Goal: Task Accomplishment & Management: Manage account settings

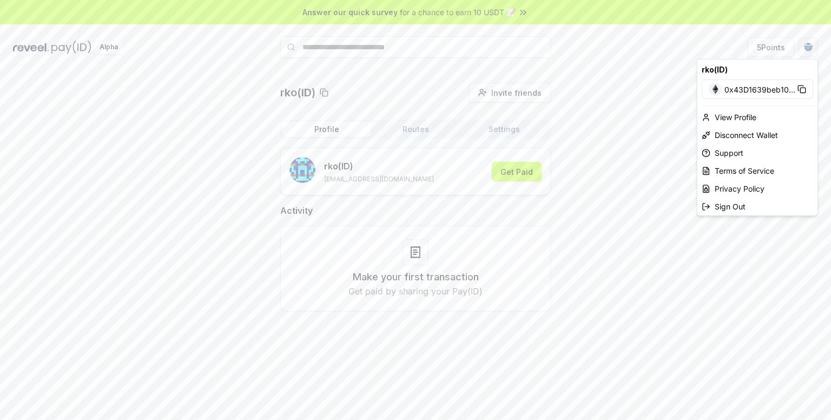
click at [807, 50] on html "Answer our quick survey for a chance to earn 10 USDT 📝 Alpha 5 Points rko(ID) I…" at bounding box center [415, 210] width 831 height 420
click at [801, 88] on rect at bounding box center [802, 90] width 5 height 5
click at [517, 172] on html "Answer our quick survey for a chance to earn 10 USDT 📝 Alpha 5 Points rko(ID) I…" at bounding box center [415, 210] width 831 height 420
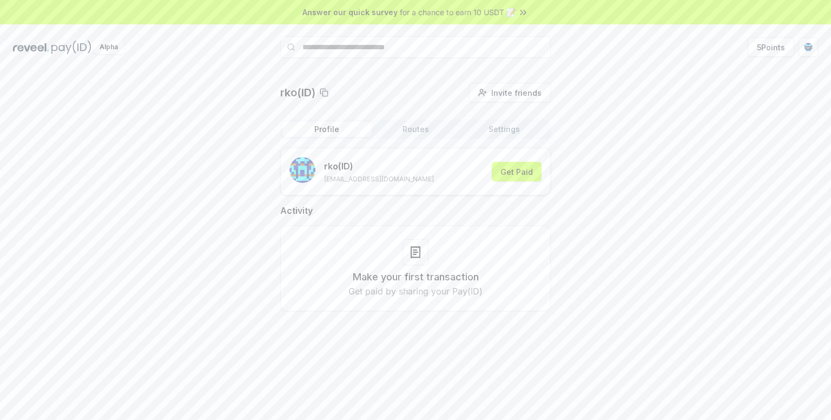
click at [517, 172] on button "Get Paid" at bounding box center [517, 171] width 50 height 19
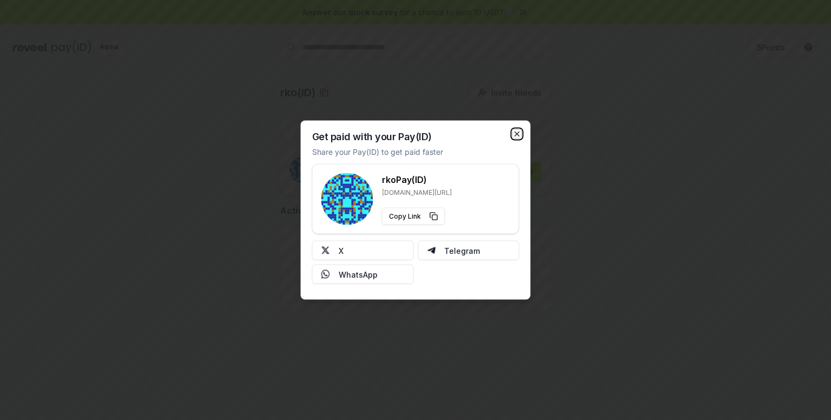
click at [517, 134] on icon "button" at bounding box center [517, 134] width 9 height 9
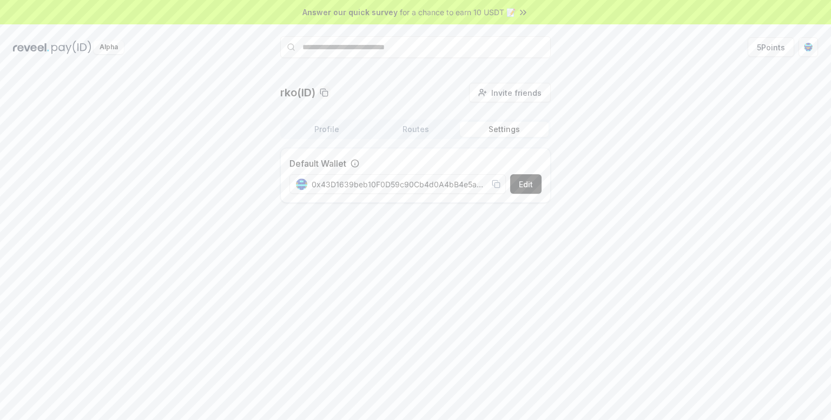
click at [504, 131] on button "Settings" at bounding box center [504, 129] width 89 height 15
click at [414, 128] on button "Routes" at bounding box center [415, 129] width 89 height 15
click at [507, 130] on button "Settings" at bounding box center [504, 129] width 89 height 15
click at [525, 187] on button "Edit" at bounding box center [525, 183] width 31 height 19
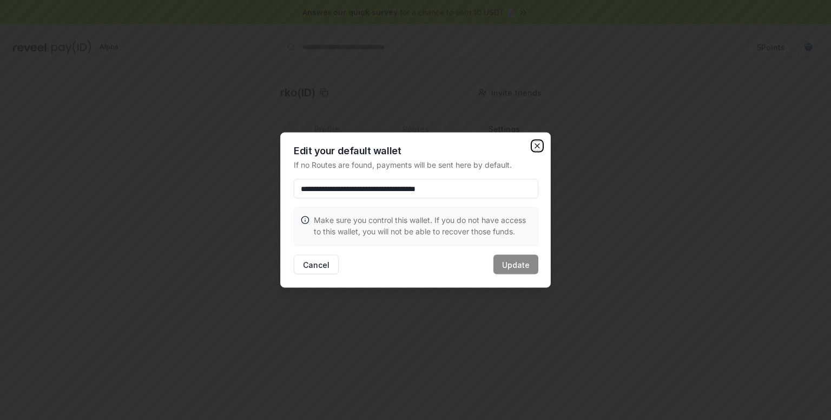
click at [536, 147] on icon "button" at bounding box center [537, 146] width 9 height 9
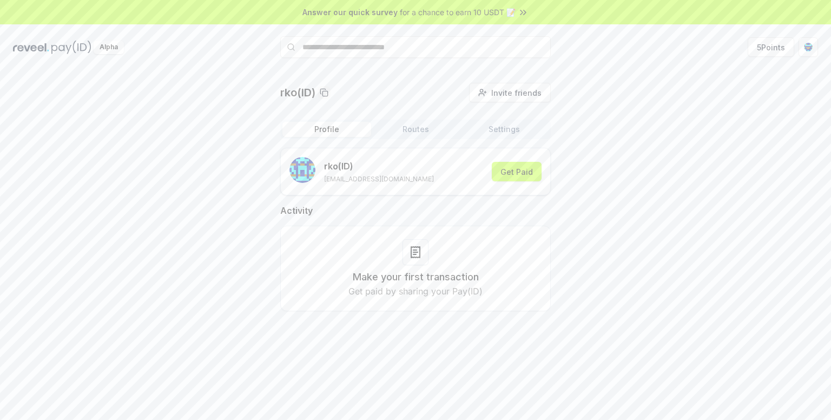
click at [322, 128] on button "Profile" at bounding box center [326, 129] width 89 height 15
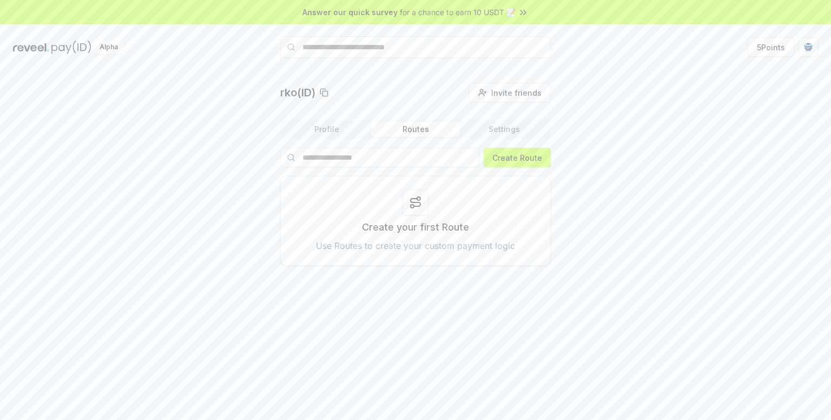
click at [407, 128] on button "Routes" at bounding box center [415, 129] width 89 height 15
click at [417, 199] on circle at bounding box center [418, 198] width 3 height 3
click at [413, 211] on div at bounding box center [415, 202] width 26 height 26
click at [414, 249] on p "Use Routes to create your custom payment logic" at bounding box center [415, 245] width 199 height 13
click at [408, 228] on p "Create your first Route" at bounding box center [415, 227] width 107 height 15
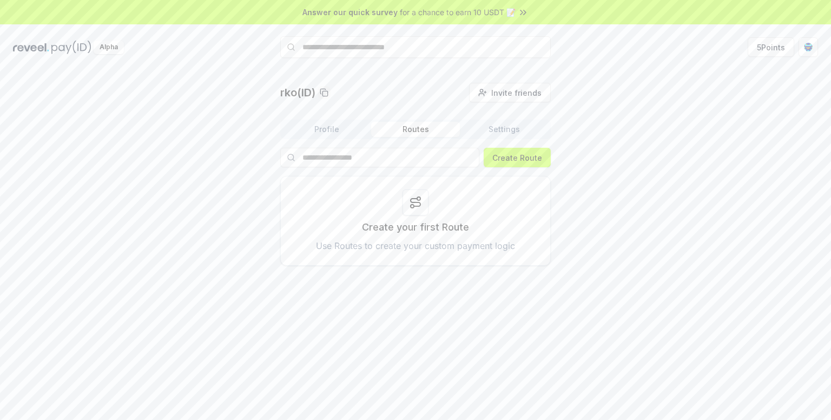
click at [411, 203] on icon at bounding box center [415, 202] width 13 height 13
click at [512, 157] on button "Create Route" at bounding box center [516, 157] width 67 height 19
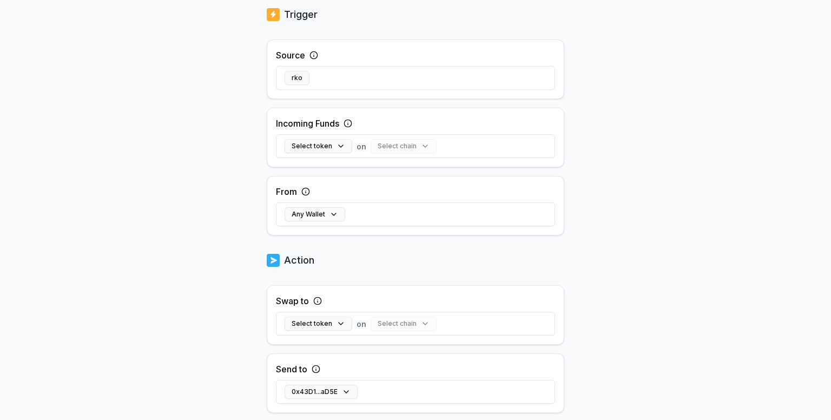
scroll to position [211, 0]
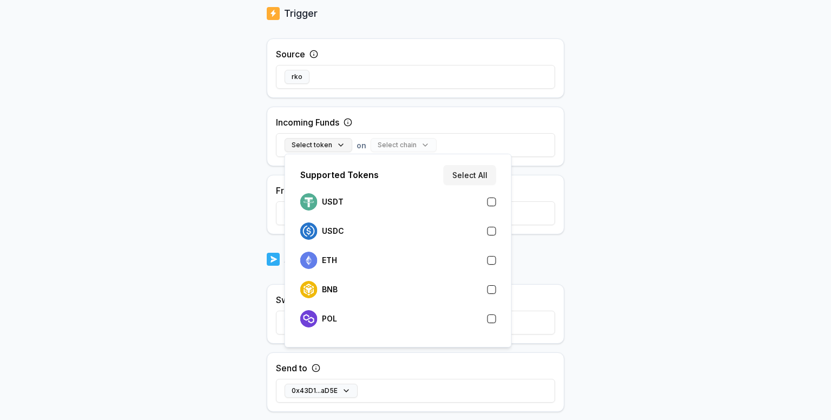
click at [342, 143] on button "Select token" at bounding box center [318, 145] width 68 height 14
click at [479, 174] on button "Select All" at bounding box center [469, 174] width 52 height 19
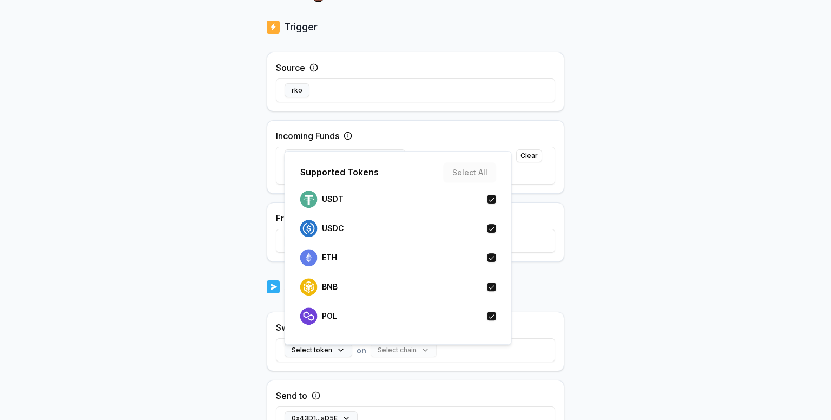
scroll to position [225, 0]
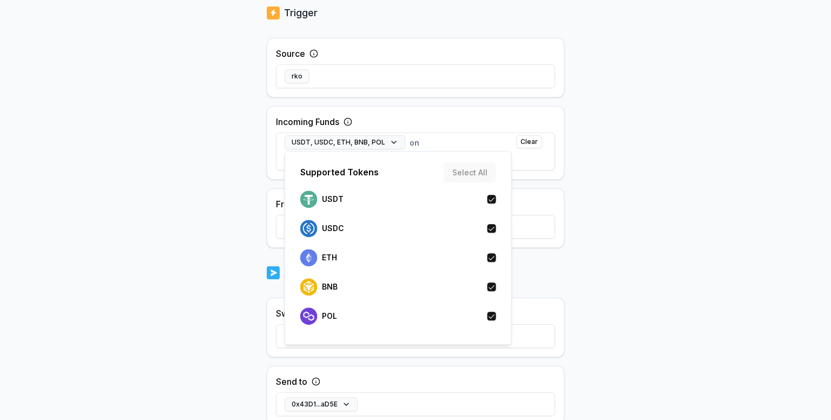
click at [195, 202] on div "Back Create Route ******** When my Pay(ID) receives USDT , USDC , ETH , BNB , P…" at bounding box center [415, 30] width 831 height 389
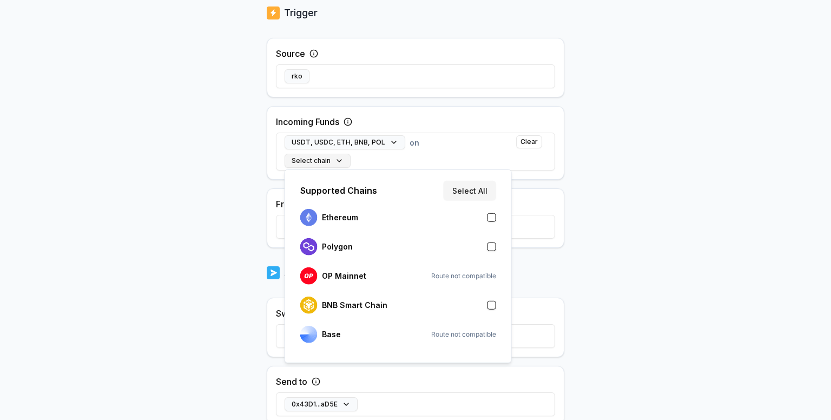
click at [337, 158] on button "Select chain" at bounding box center [317, 161] width 66 height 14
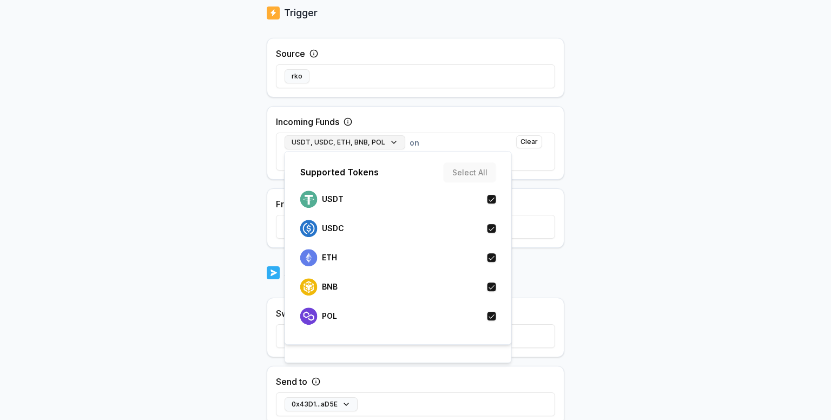
click at [389, 142] on button "USDT, USDC, ETH, BNB, POL" at bounding box center [344, 142] width 121 height 14
click at [493, 197] on button "button" at bounding box center [491, 199] width 9 height 9
click at [256, 170] on div "Back Create Route ******** When my Pay(ID) receives USDC , ETH , BNB , POL on s…" at bounding box center [415, 30] width 831 height 389
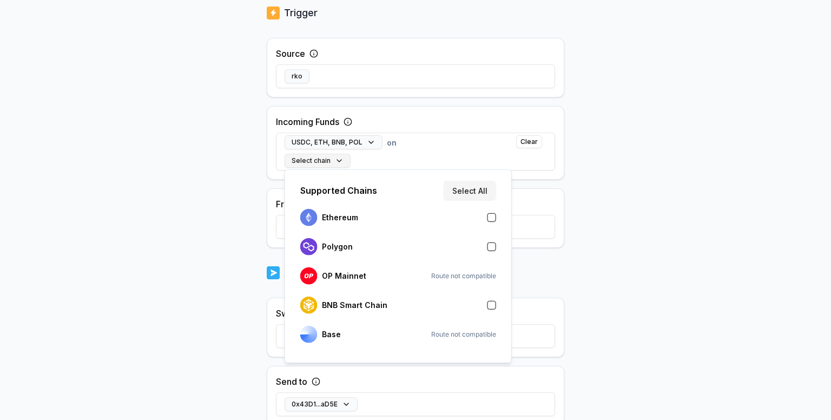
click at [337, 160] on button "Select chain" at bounding box center [317, 161] width 66 height 14
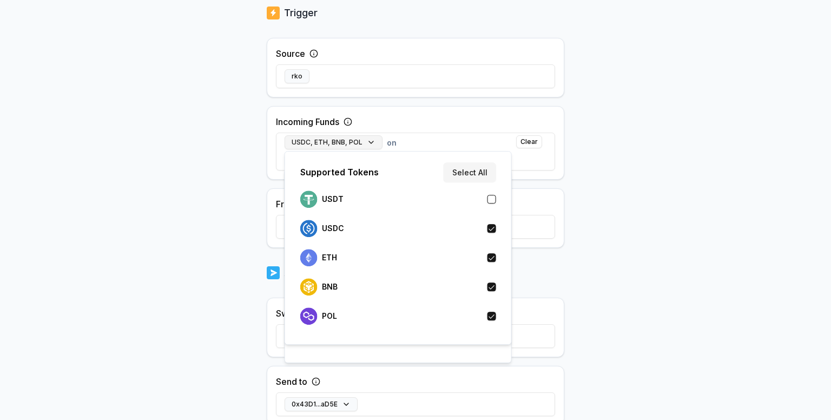
click at [370, 142] on button "USDC, ETH, BNB, POL" at bounding box center [333, 142] width 98 height 14
click at [489, 318] on button "button" at bounding box center [491, 315] width 9 height 9
click at [493, 288] on button "button" at bounding box center [491, 286] width 9 height 9
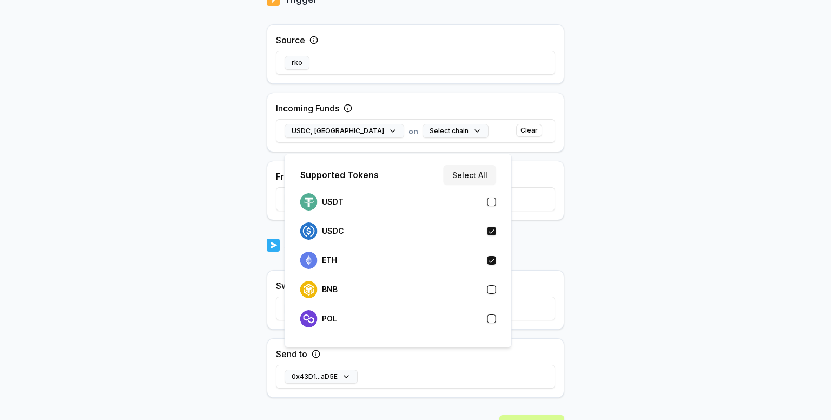
scroll to position [211, 0]
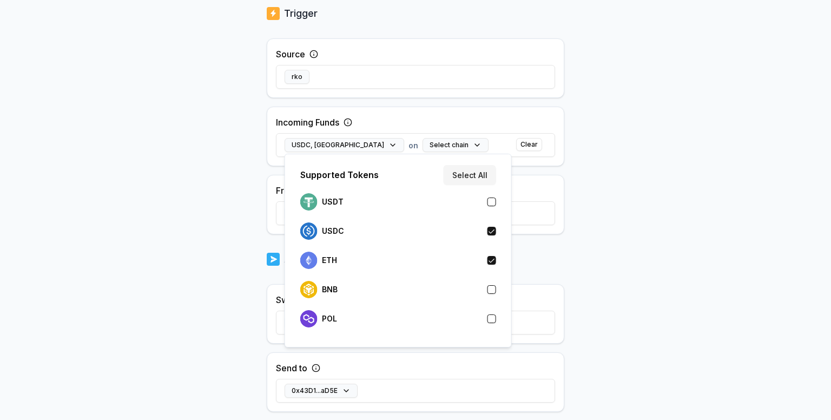
click at [213, 171] on div "Back Create Route ******** When my Pay(ID) receives USDC , ETH on send it to 0x…" at bounding box center [415, 44] width 831 height 389
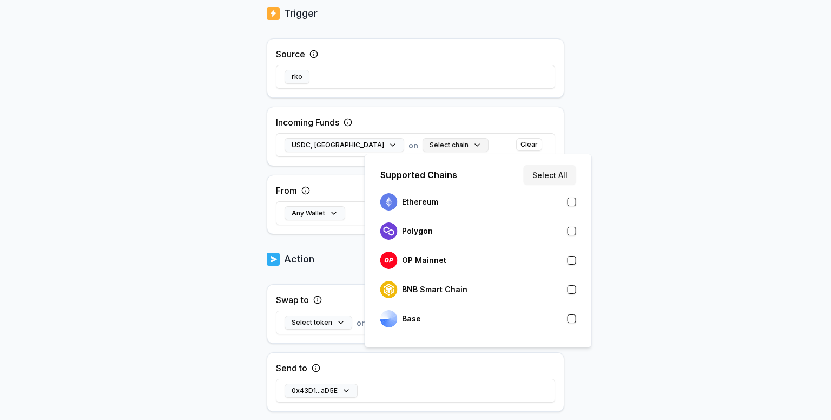
click at [422, 145] on button "Select chain" at bounding box center [455, 145] width 66 height 14
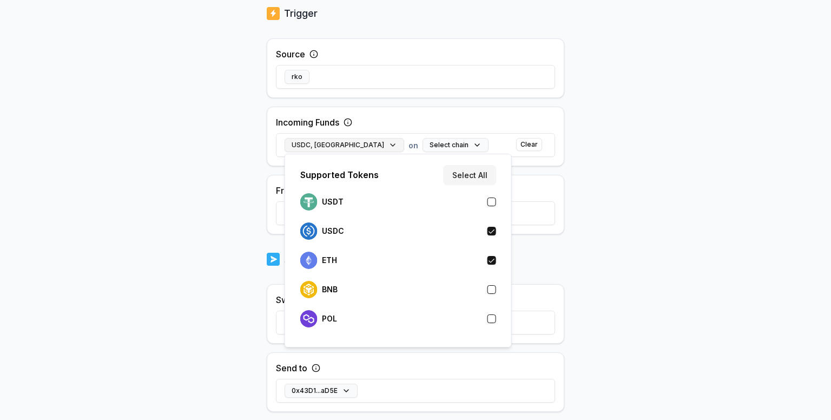
click at [331, 143] on button "USDC, ETH" at bounding box center [344, 145] width 120 height 14
click at [490, 202] on button "button" at bounding box center [491, 201] width 9 height 9
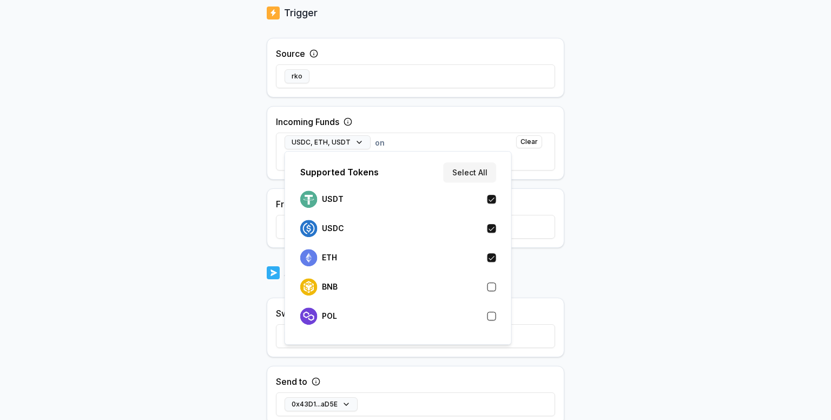
click at [394, 144] on div "USDC, ETH, USDT on Select chain Clear" at bounding box center [415, 152] width 279 height 50
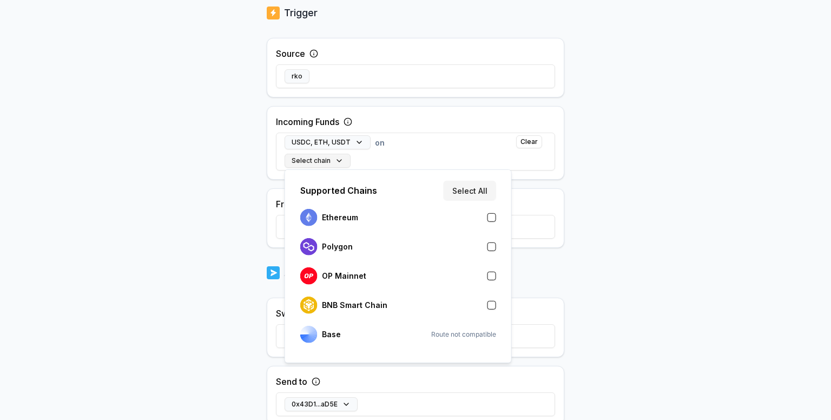
click at [338, 161] on button "Select chain" at bounding box center [317, 161] width 66 height 14
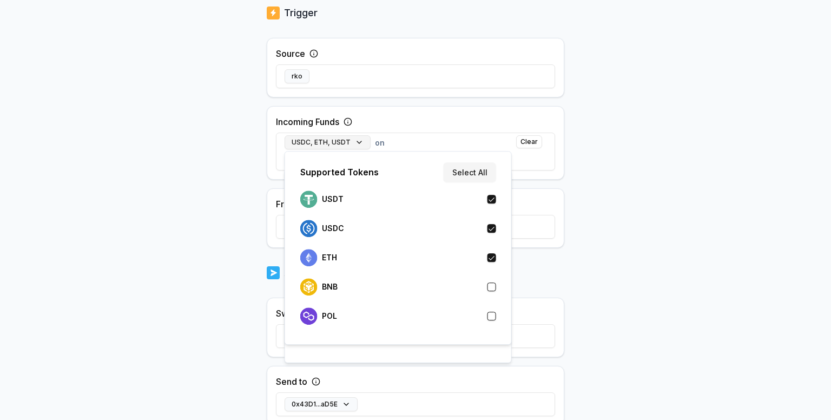
click at [356, 141] on button "USDC, ETH, USDT" at bounding box center [327, 142] width 86 height 14
click at [492, 197] on button "button" at bounding box center [491, 199] width 9 height 9
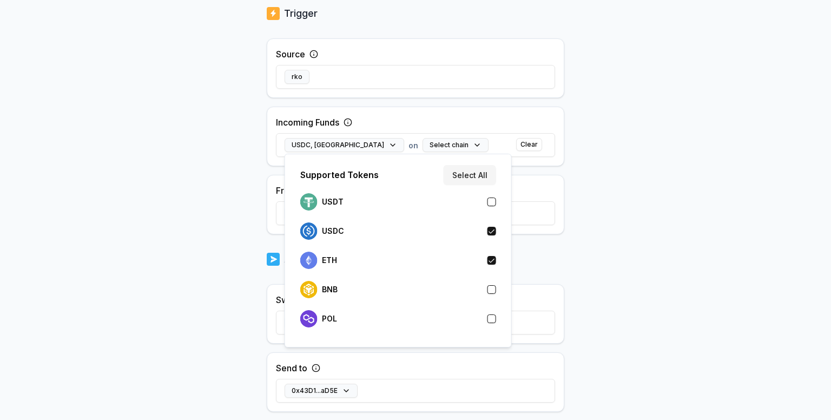
click at [449, 145] on div "USDC, ETH on Select chain Clear" at bounding box center [415, 144] width 279 height 31
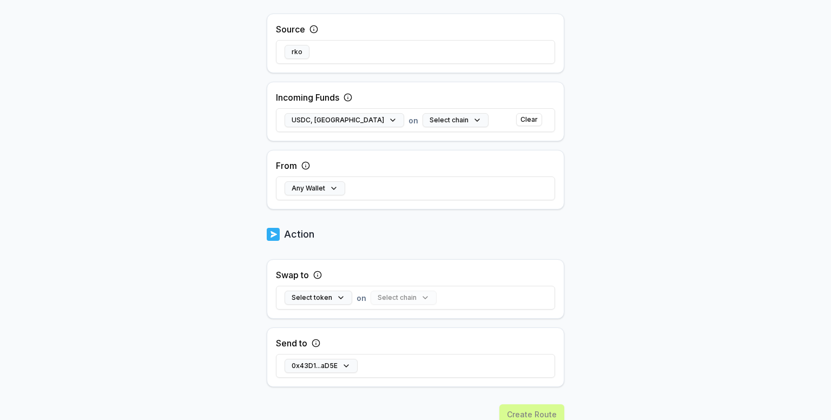
scroll to position [276, 0]
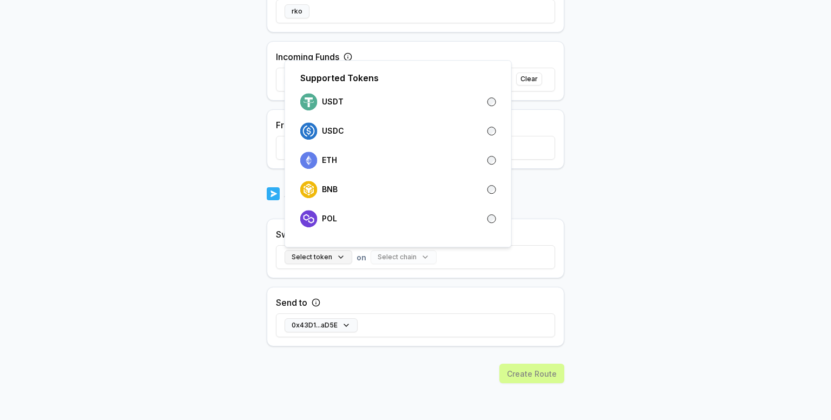
click at [337, 255] on button "Select token" at bounding box center [318, 257] width 68 height 14
click at [233, 252] on body "Answer our quick survey for a chance to earn 10 USDT 📝 Alpha 5 Points Back Crea…" at bounding box center [415, 210] width 831 height 420
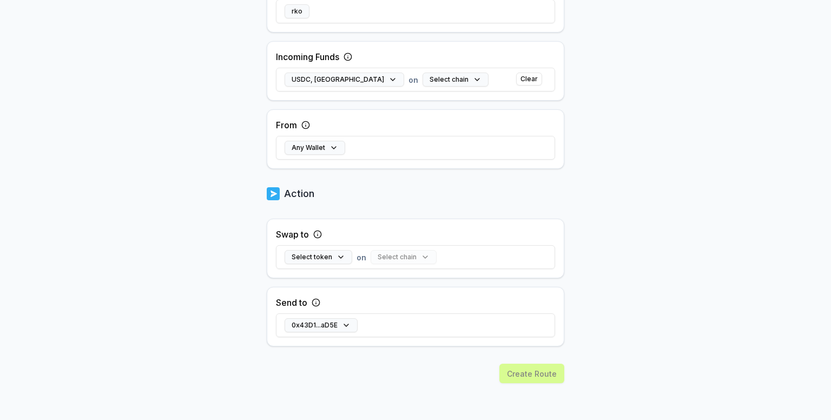
click at [318, 234] on icon at bounding box center [317, 234] width 9 height 9
click at [316, 233] on icon at bounding box center [317, 234] width 9 height 9
click at [317, 233] on icon at bounding box center [317, 234] width 9 height 9
click at [311, 239] on div "Swap to" at bounding box center [299, 234] width 46 height 13
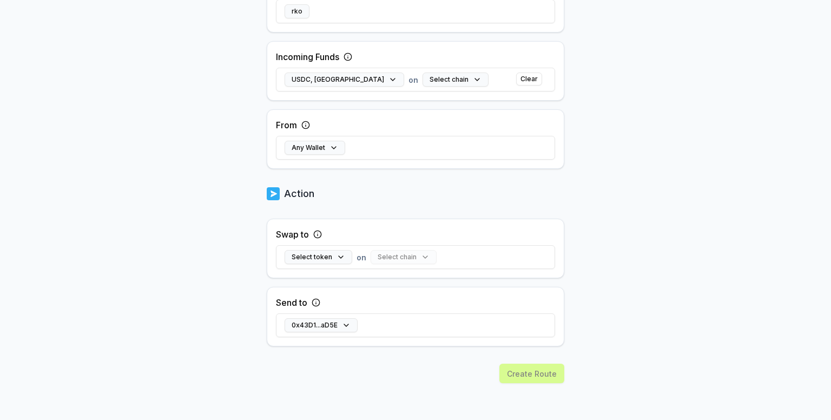
click at [314, 234] on circle at bounding box center [317, 233] width 7 height 7
click at [316, 234] on icon at bounding box center [317, 234] width 9 height 9
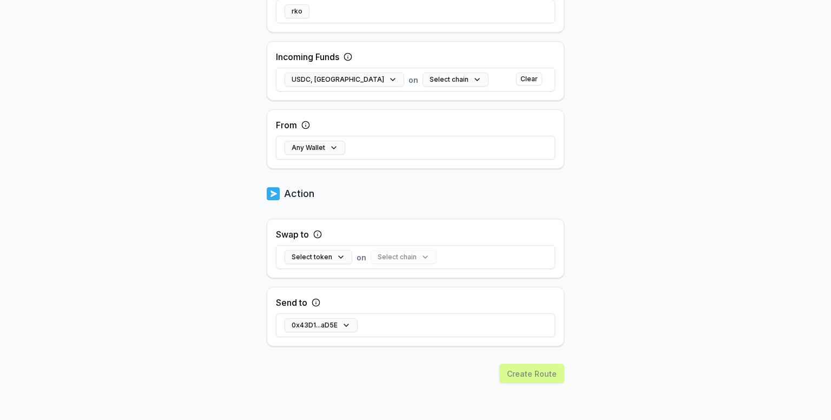
click at [316, 234] on icon at bounding box center [317, 234] width 9 height 9
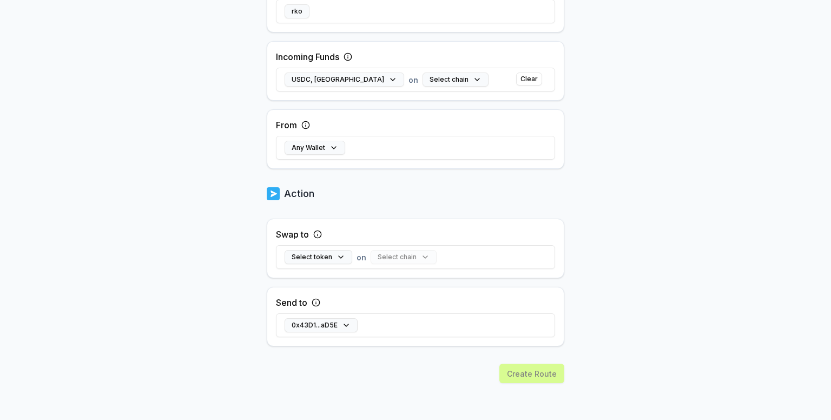
click at [316, 234] on icon at bounding box center [317, 234] width 9 height 9
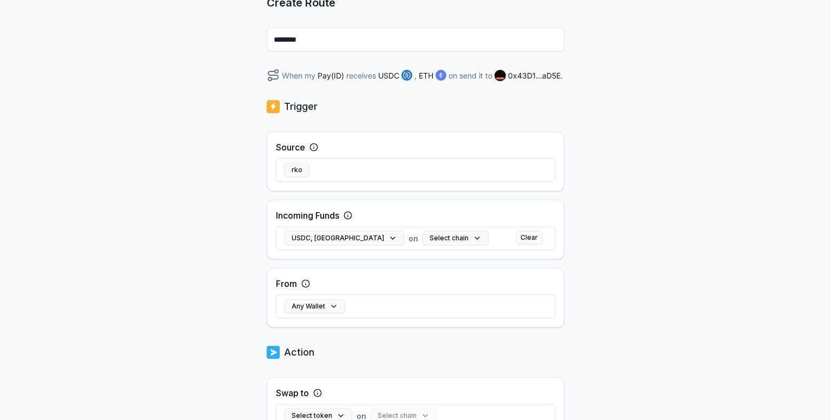
scroll to position [118, 0]
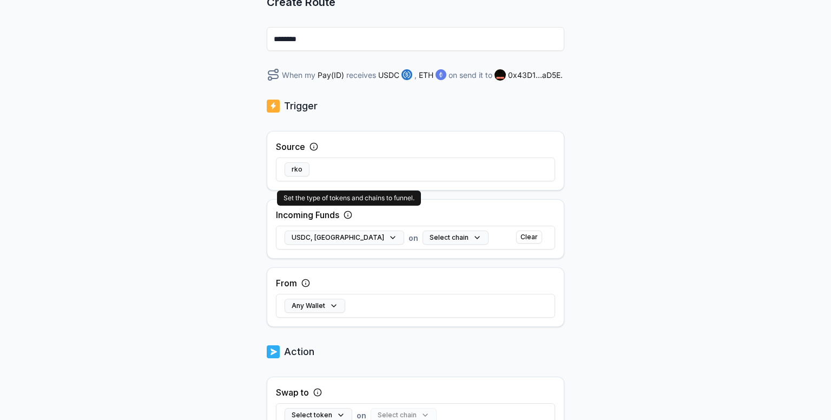
click at [348, 217] on circle at bounding box center [347, 214] width 7 height 7
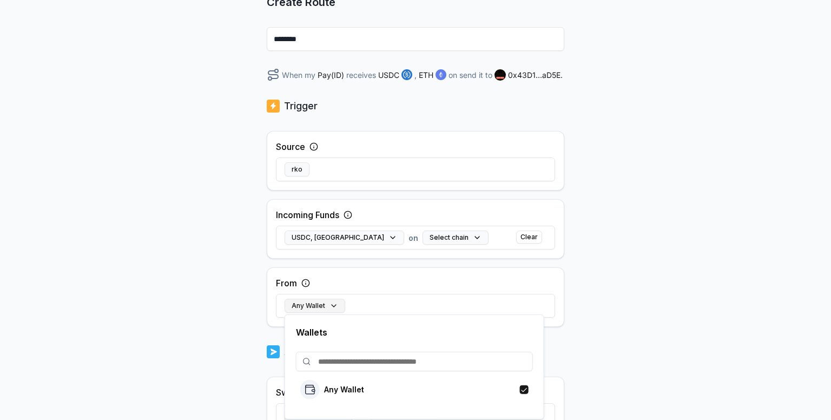
click at [331, 303] on button "Any Wallet" at bounding box center [314, 305] width 61 height 14
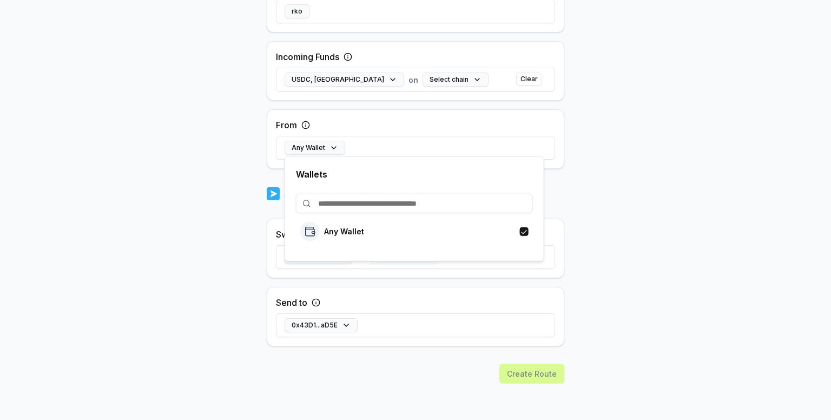
click at [329, 204] on input at bounding box center [414, 203] width 237 height 19
click at [525, 231] on button "button" at bounding box center [524, 231] width 9 height 9
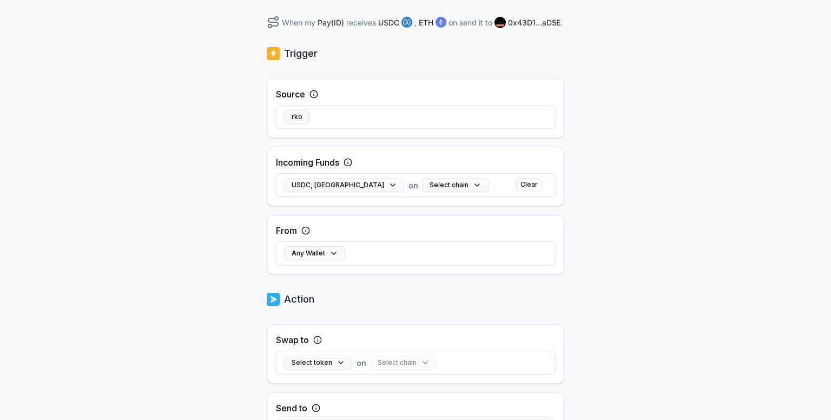
scroll to position [180, 0]
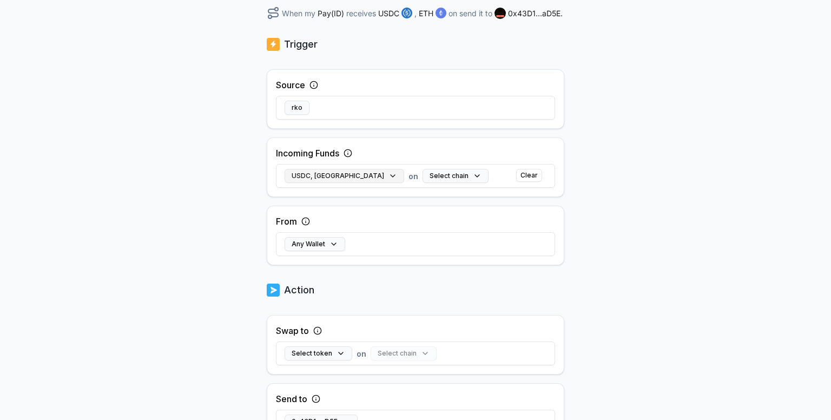
click at [336, 176] on button "USDC, ETH" at bounding box center [344, 176] width 120 height 14
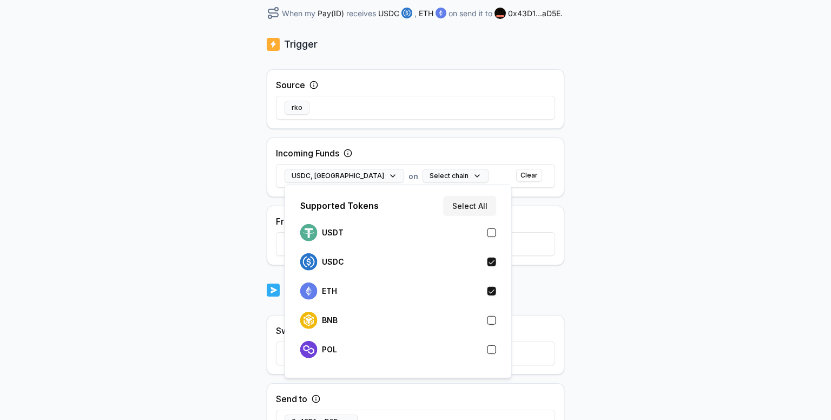
click at [493, 319] on button "button" at bounding box center [491, 320] width 9 height 9
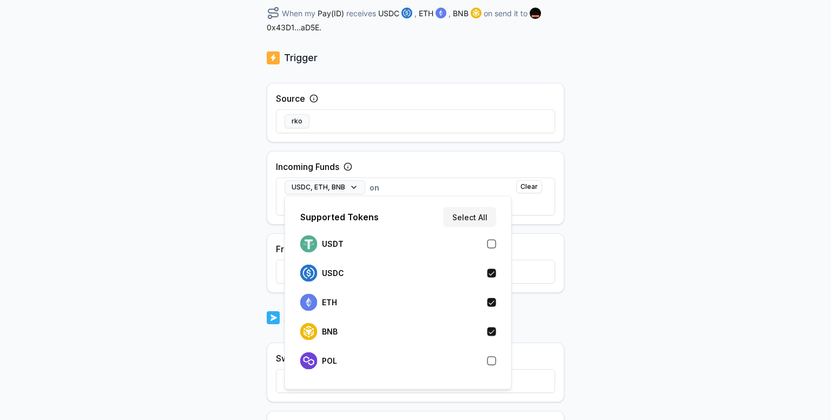
click at [231, 210] on div "Back Create Route ******** When my Pay(ID) receives USDC , ETH , BNB on send it…" at bounding box center [415, 75] width 831 height 389
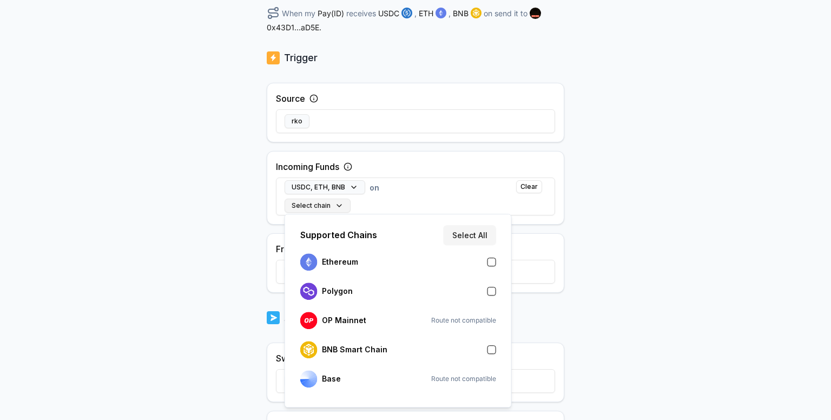
click at [338, 205] on button "Select chain" at bounding box center [317, 205] width 66 height 14
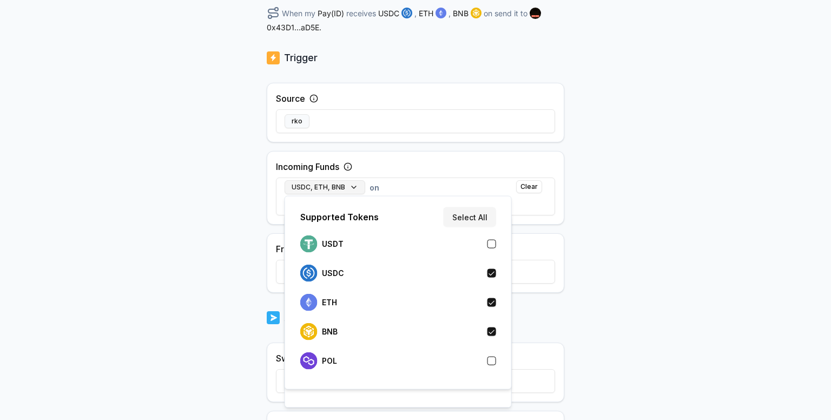
click at [349, 186] on button "USDC, ETH, BNB" at bounding box center [324, 187] width 81 height 14
click at [490, 359] on button "button" at bounding box center [491, 360] width 9 height 9
click at [489, 333] on button "button" at bounding box center [491, 331] width 9 height 9
click at [238, 290] on body "Answer our quick survey for a chance to earn 10 USDT 📝 Alpha 5 Points Back Crea…" at bounding box center [415, 210] width 831 height 420
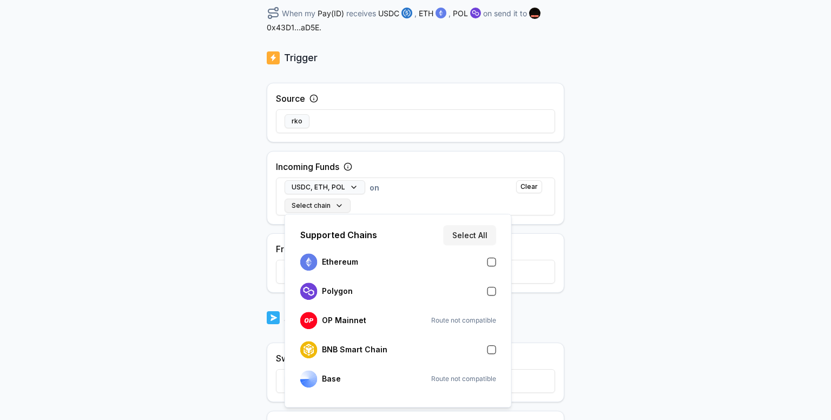
click at [336, 204] on button "Select chain" at bounding box center [317, 205] width 66 height 14
click at [227, 228] on div "Back Create Route ******** When my Pay(ID) receives USDC , ETH , POL on send it…" at bounding box center [415, 75] width 831 height 389
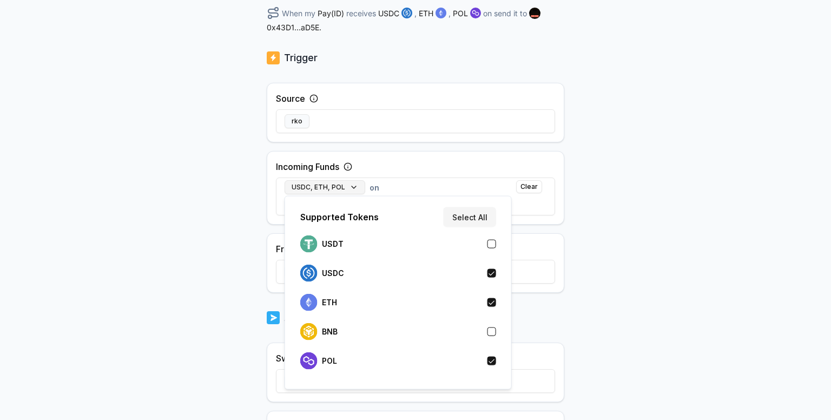
click at [351, 184] on button "USDC, ETH, POL" at bounding box center [324, 187] width 81 height 14
click at [493, 367] on div "POL" at bounding box center [398, 360] width 196 height 17
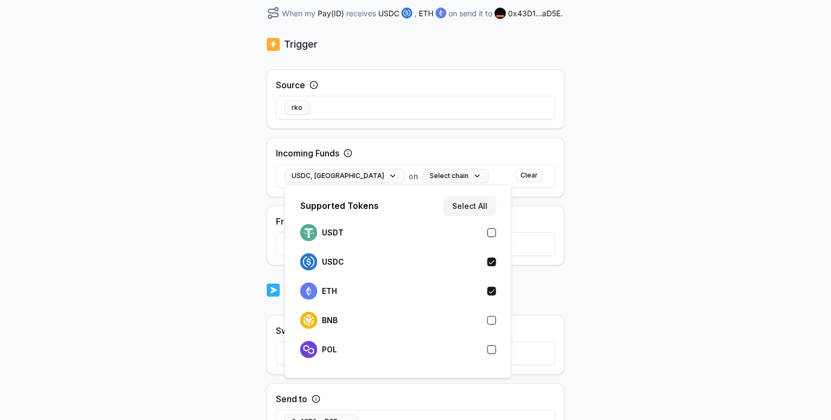
click at [493, 233] on button "button" at bounding box center [491, 232] width 9 height 9
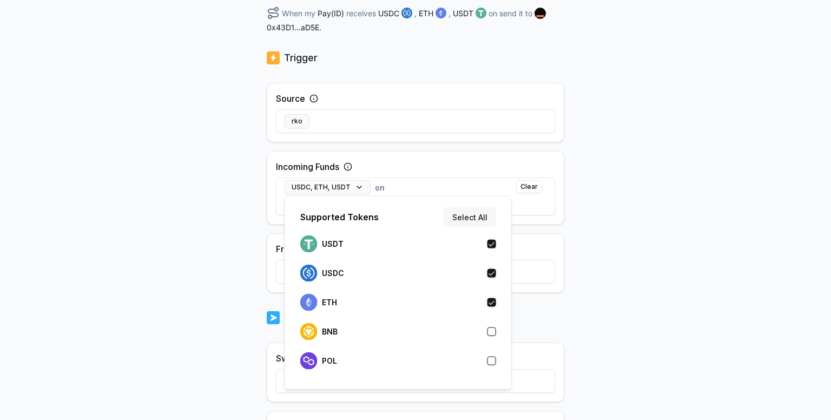
click at [471, 221] on button "Select All" at bounding box center [469, 216] width 52 height 19
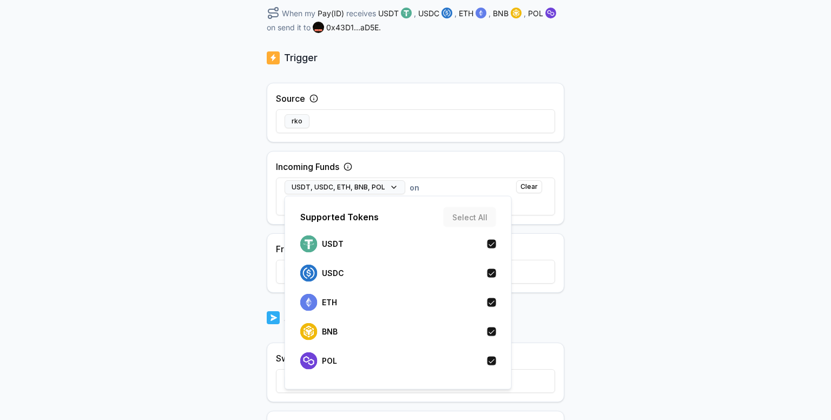
click at [225, 245] on div "Back Create Route ******** When my Pay(ID) receives USDT , USDC , ETH , BNB , P…" at bounding box center [415, 75] width 831 height 389
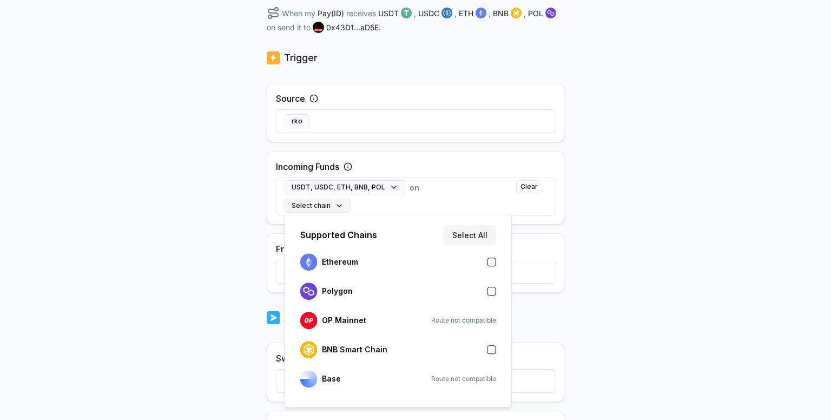
click at [339, 207] on button "Select chain" at bounding box center [317, 205] width 66 height 14
click at [473, 232] on button "Select All" at bounding box center [469, 234] width 52 height 19
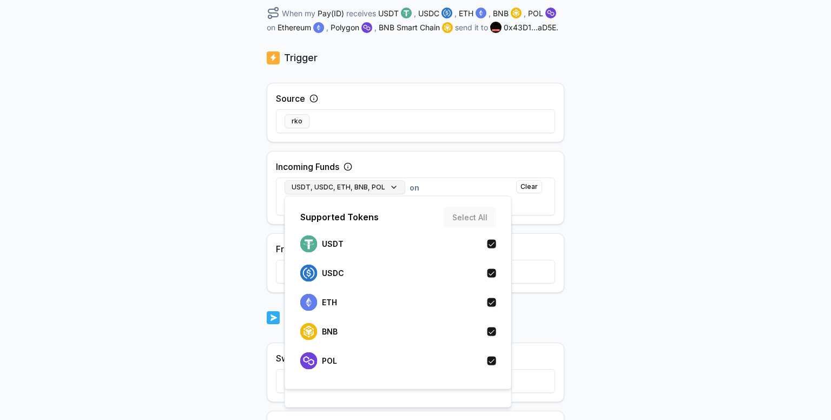
click at [390, 185] on button "USDT, USDC, ETH, BNB, POL" at bounding box center [344, 187] width 121 height 14
click at [465, 214] on div "Supported Tokens Select All" at bounding box center [398, 216] width 204 height 19
click at [490, 241] on button "button" at bounding box center [491, 244] width 9 height 9
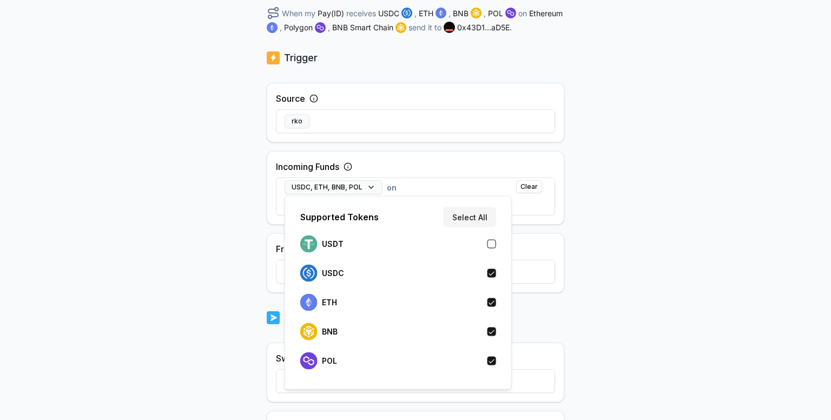
click at [490, 302] on button "button" at bounding box center [491, 302] width 9 height 9
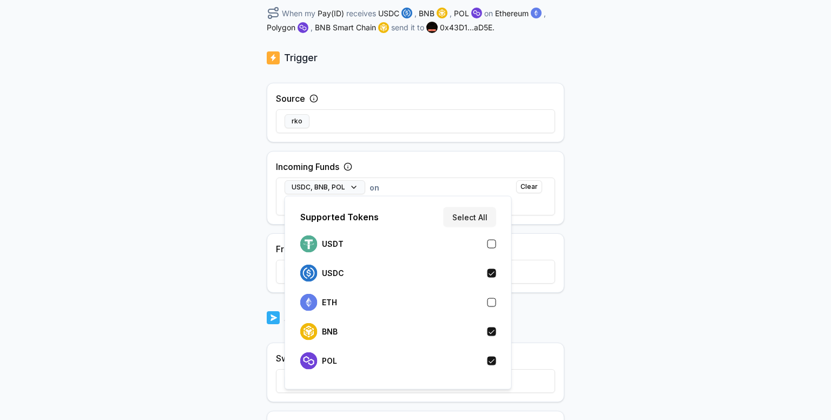
click at [493, 333] on button "button" at bounding box center [491, 331] width 9 height 9
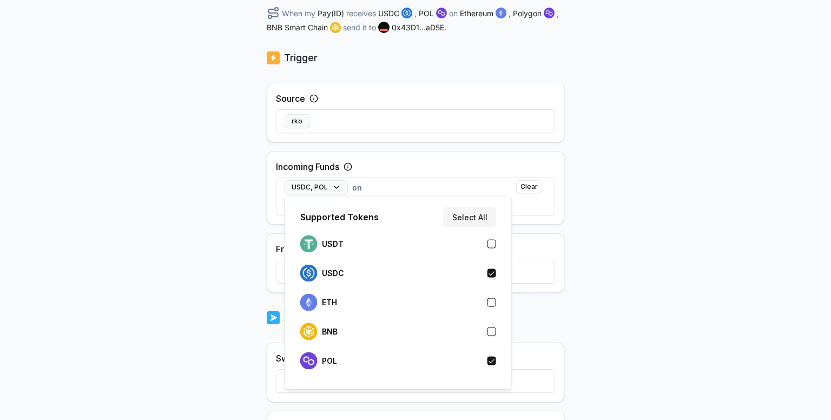
click at [492, 360] on button "button" at bounding box center [491, 360] width 9 height 9
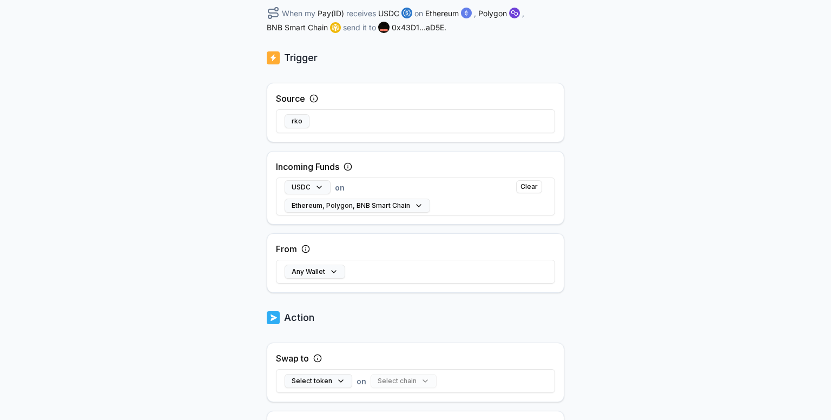
click at [235, 228] on div "Back Create Route ******** When my Pay(ID) receives USDC on Ethereum , Polygon …" at bounding box center [415, 75] width 831 height 389
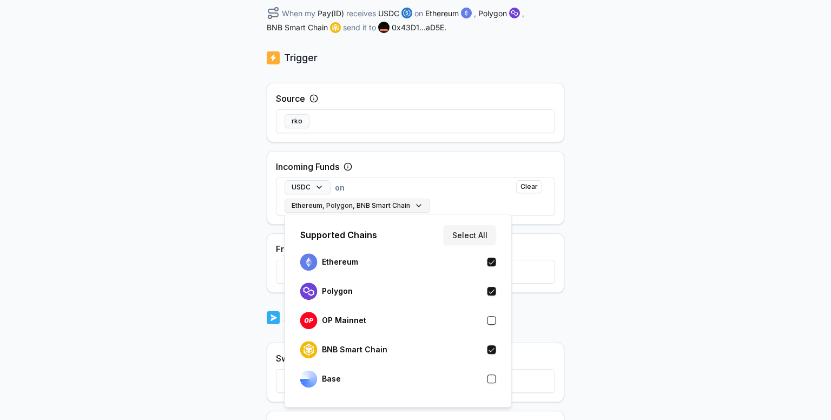
click at [414, 204] on button "Ethereum, Polygon, BNB Smart Chain" at bounding box center [356, 205] width 145 height 14
click at [491, 381] on button "button" at bounding box center [491, 378] width 9 height 9
drag, startPoint x: 491, startPoint y: 352, endPoint x: 464, endPoint y: 314, distance: 46.5
click at [464, 314] on div "OP Mainnet" at bounding box center [398, 319] width 196 height 17
click at [488, 347] on button "button" at bounding box center [491, 349] width 9 height 9
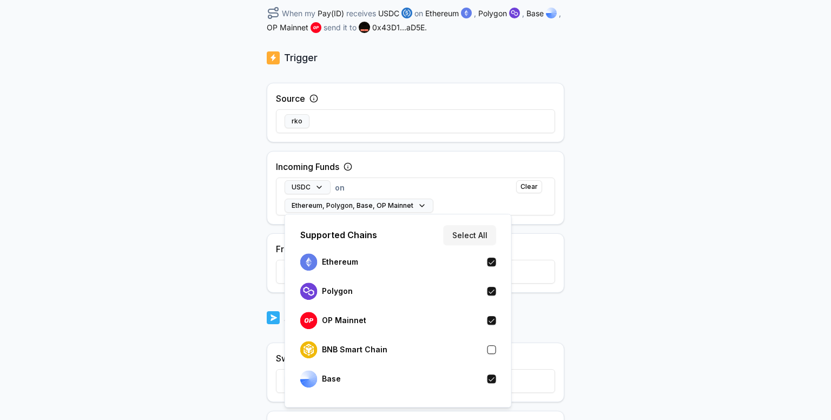
click at [489, 321] on button "button" at bounding box center [491, 320] width 9 height 9
click at [490, 293] on button "button" at bounding box center [491, 291] width 9 height 9
click at [493, 260] on button "button" at bounding box center [491, 261] width 9 height 9
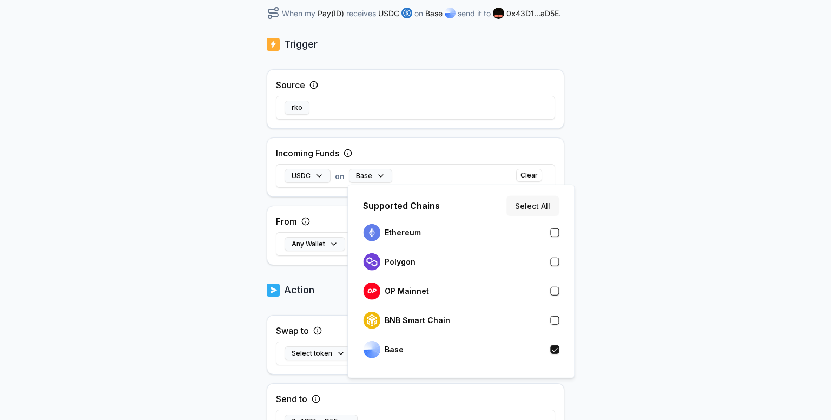
click at [535, 205] on button "Select All" at bounding box center [532, 205] width 52 height 19
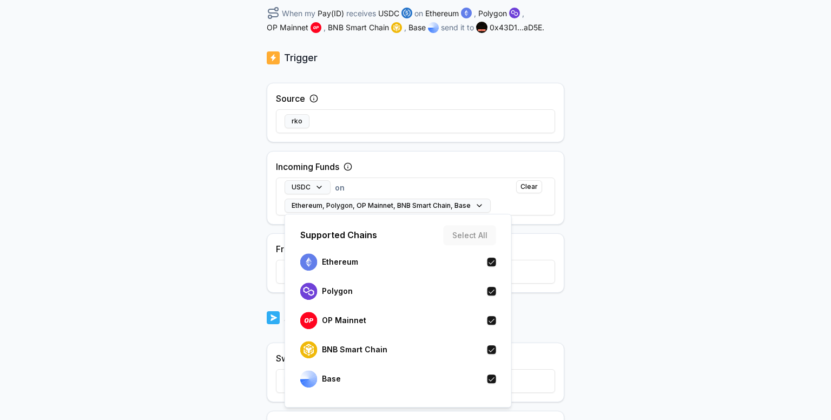
click at [222, 274] on body "Answer our quick survey for a chance to earn 10 USDT 📝 Alpha 5 Points Back Crea…" at bounding box center [415, 210] width 831 height 420
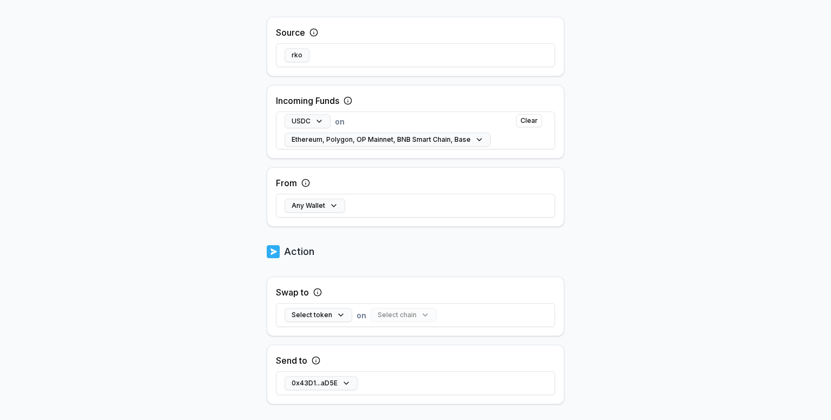
scroll to position [247, 0]
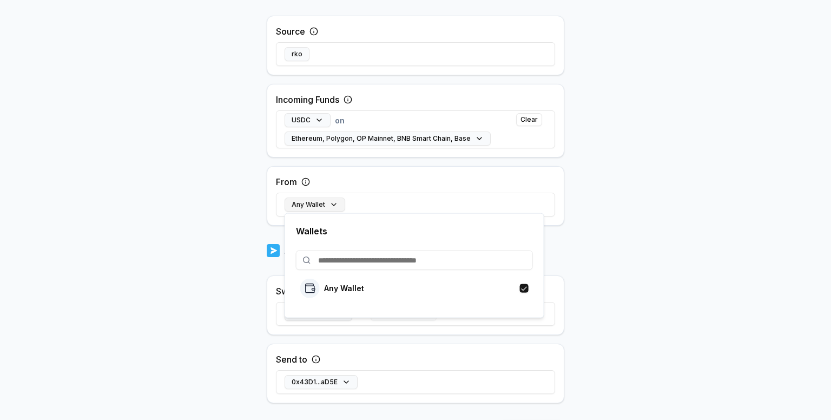
click at [333, 201] on button "Any Wallet" at bounding box center [314, 204] width 61 height 14
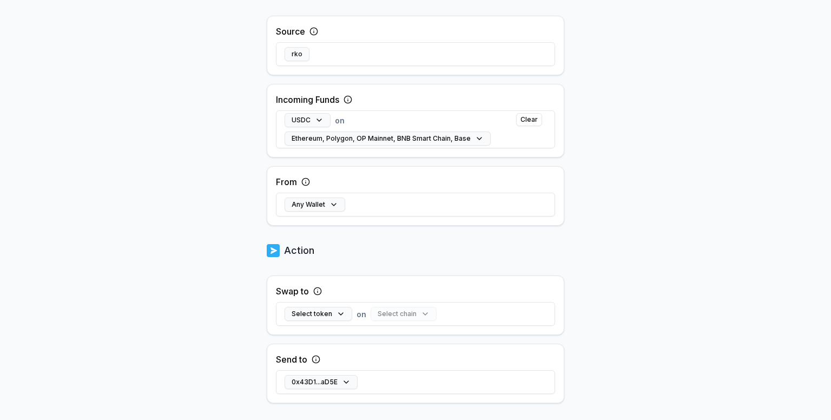
scroll to position [304, 0]
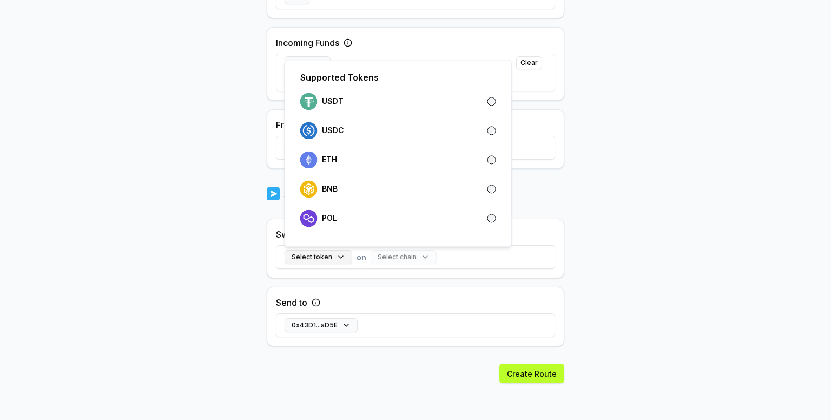
click at [337, 256] on button "Select token" at bounding box center [318, 257] width 68 height 14
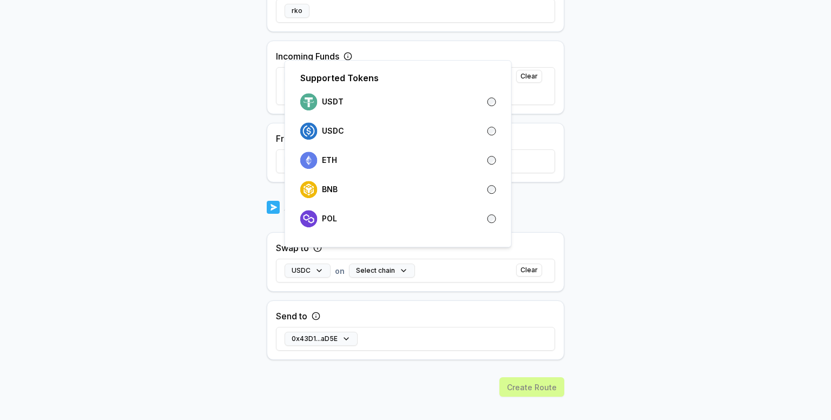
scroll to position [317, 0]
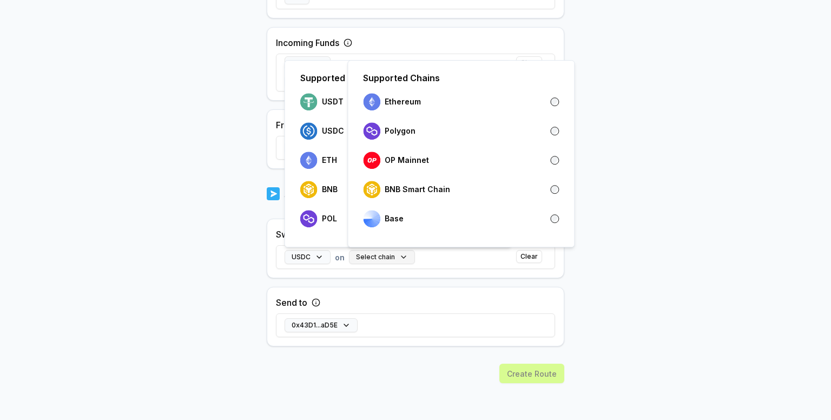
click at [401, 254] on button "Select chain" at bounding box center [382, 257] width 66 height 14
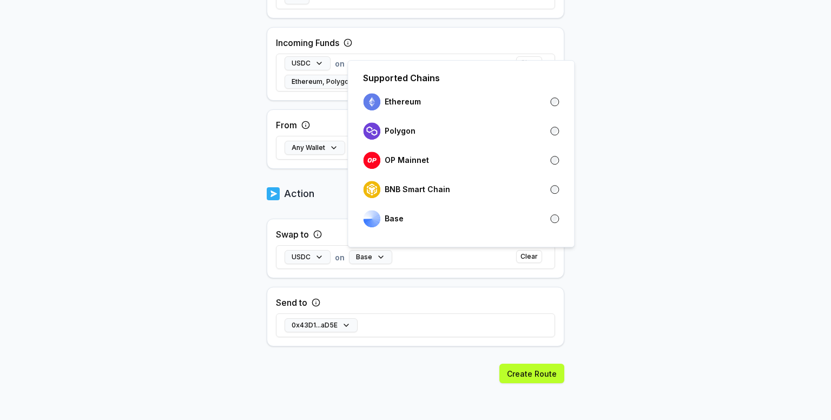
click at [183, 275] on body "Answer our quick survey for a chance to earn 10 USDT 📝 Alpha 5 Points Back Crea…" at bounding box center [415, 210] width 831 height 420
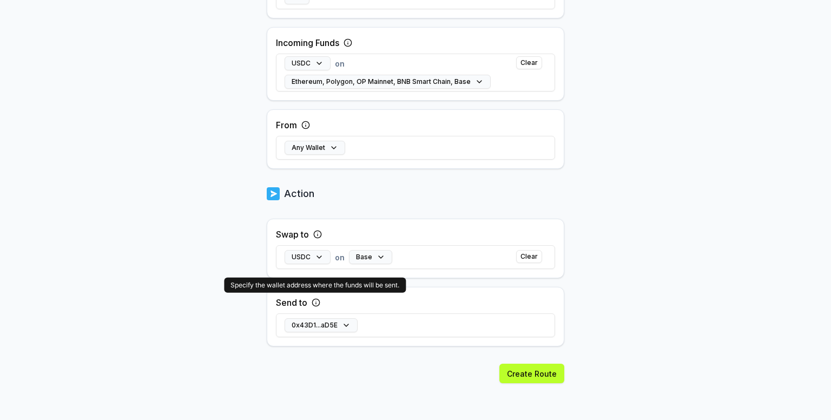
click at [314, 301] on icon at bounding box center [315, 302] width 9 height 9
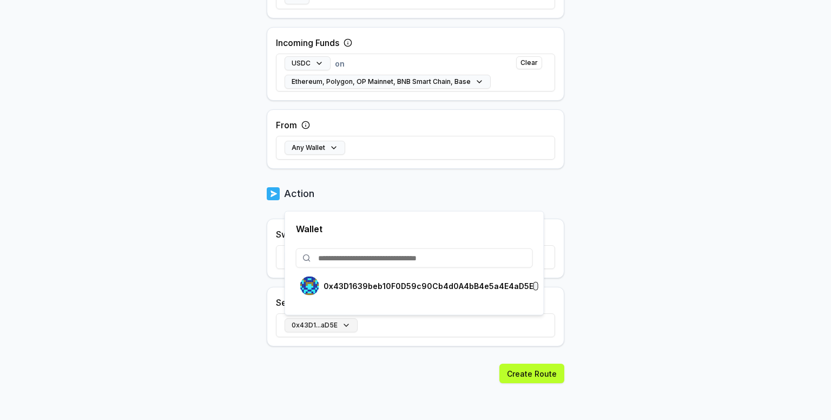
click at [344, 325] on button "0x43D1...aD5E" at bounding box center [320, 325] width 73 height 14
click at [322, 257] on input at bounding box center [414, 257] width 237 height 19
paste input "**********"
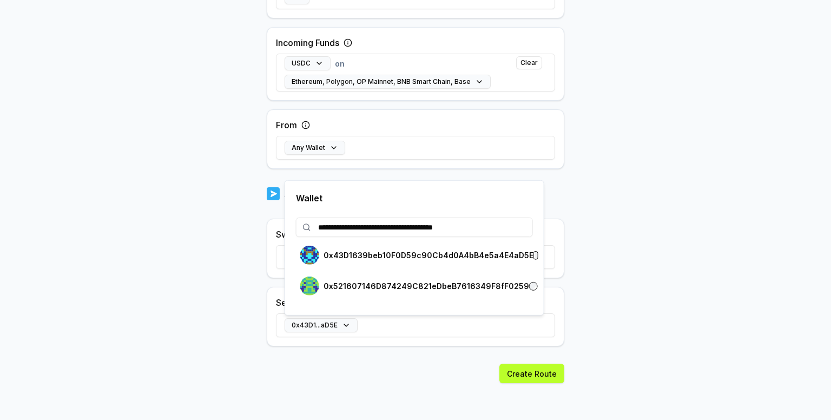
type input "**********"
click at [409, 369] on div "Create Route" at bounding box center [415, 391] width 297 height 57
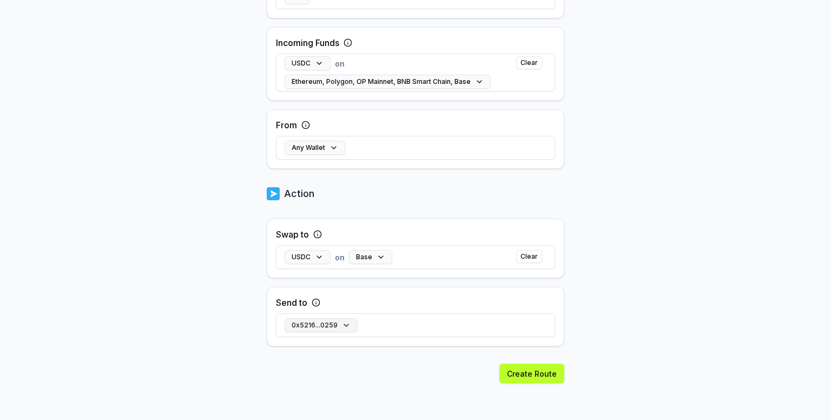
click at [344, 326] on button "0x5216...0259" at bounding box center [320, 325] width 73 height 14
click at [533, 370] on button "Create Route" at bounding box center [531, 372] width 65 height 19
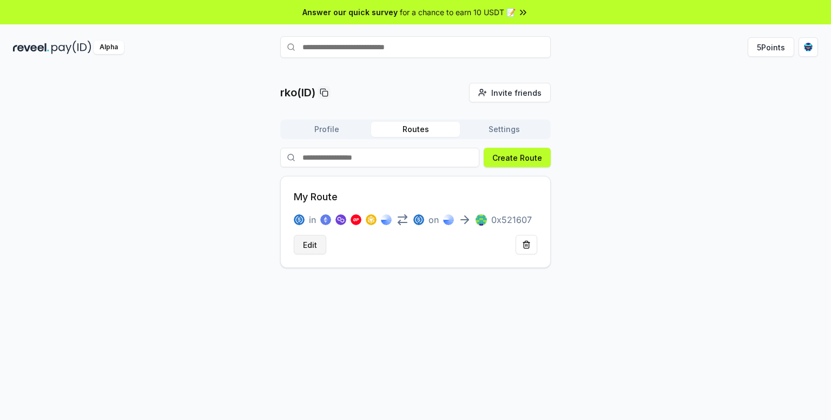
click at [310, 243] on button "Edit" at bounding box center [310, 244] width 32 height 19
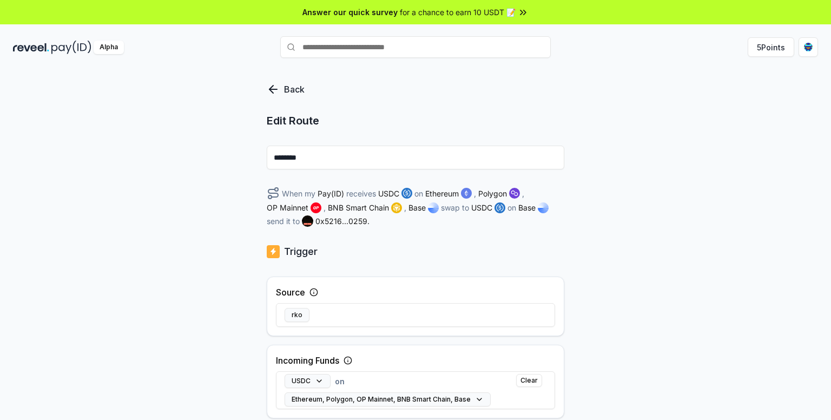
click at [307, 158] on input "********" at bounding box center [415, 157] width 297 height 24
type input "*"
click at [295, 158] on input "*********" at bounding box center [415, 157] width 297 height 24
type input "**********"
click at [209, 175] on div "**********" at bounding box center [415, 255] width 831 height 389
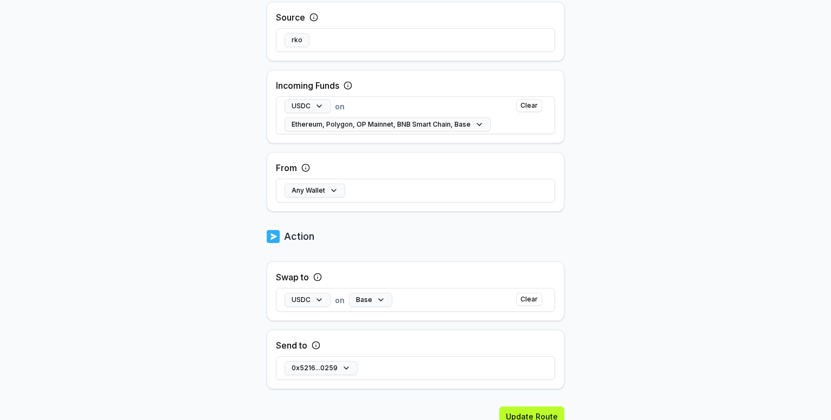
scroll to position [317, 0]
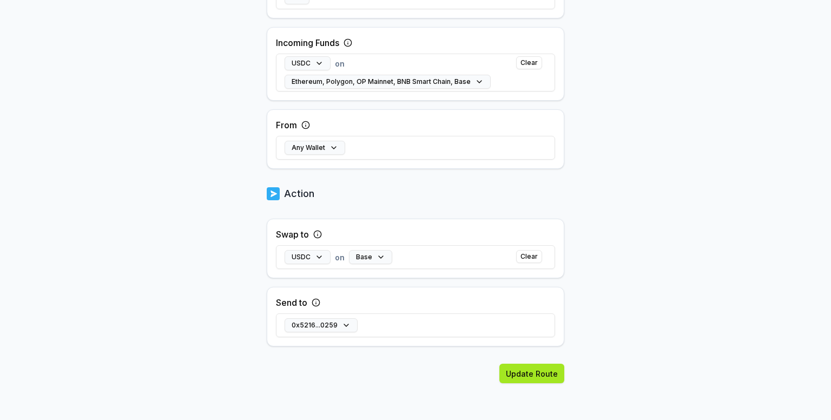
click at [521, 374] on button "Update Route" at bounding box center [531, 372] width 65 height 19
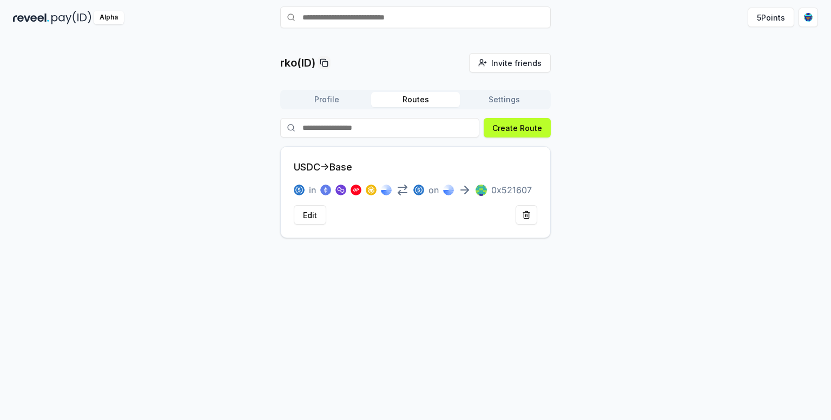
scroll to position [30, 0]
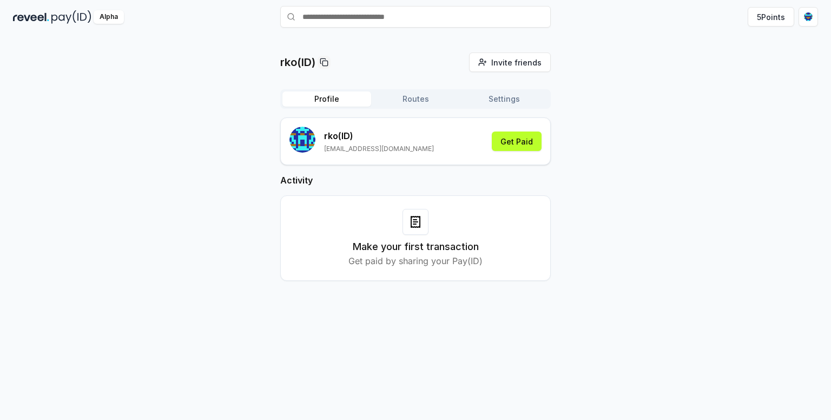
click at [324, 96] on button "Profile" at bounding box center [326, 98] width 89 height 15
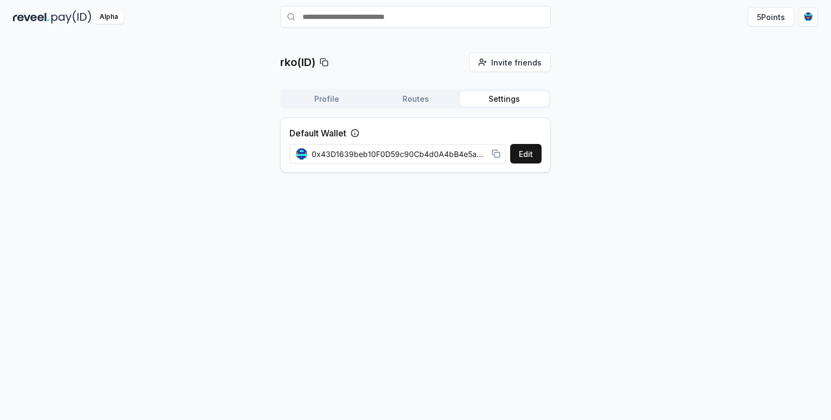
click at [502, 97] on button "Settings" at bounding box center [504, 98] width 89 height 15
click at [47, 17] on img at bounding box center [31, 17] width 36 height 14
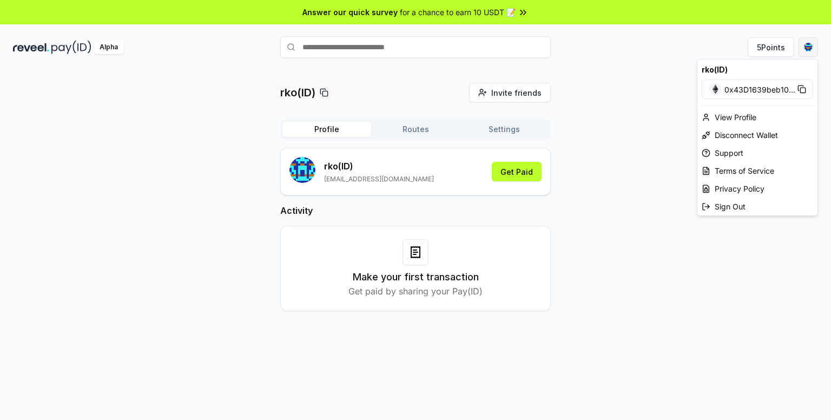
click at [809, 47] on html "Answer our quick survey for a chance to earn 10 USDT 📝 Alpha 5 Points rko(ID) I…" at bounding box center [415, 210] width 831 height 420
click at [725, 154] on div "Support" at bounding box center [757, 153] width 120 height 18
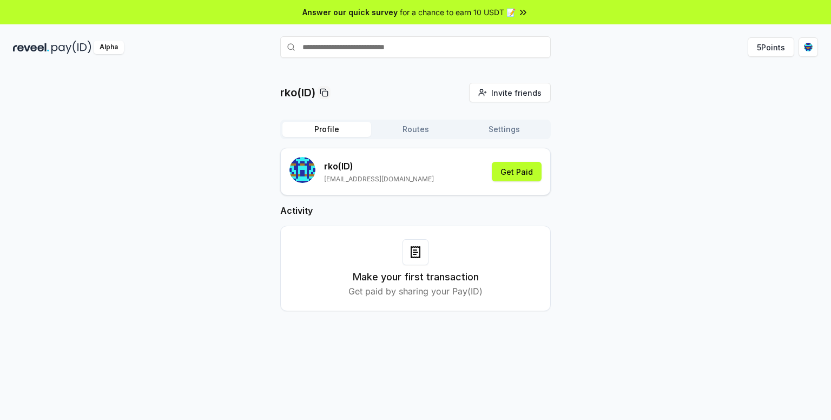
click at [419, 127] on button "Routes" at bounding box center [415, 129] width 89 height 15
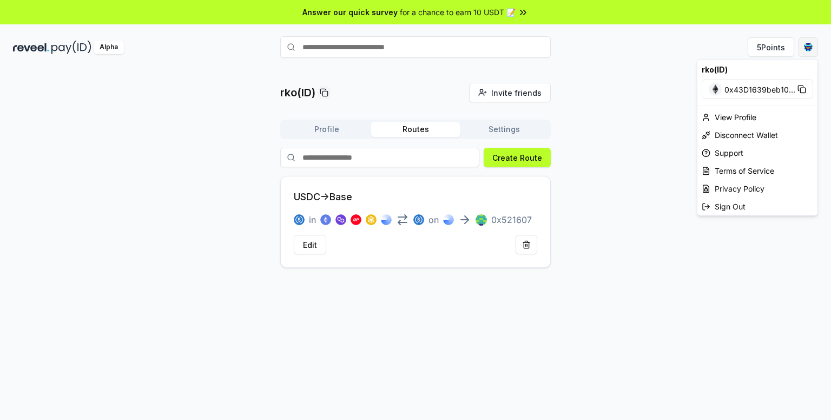
click at [812, 46] on html "Answer our quick survey for a chance to earn 10 USDT 📝 Alpha 5 Points rko(ID) I…" at bounding box center [415, 210] width 831 height 420
click at [801, 90] on icon at bounding box center [801, 89] width 9 height 9
click at [727, 117] on div "View Profile" at bounding box center [757, 117] width 120 height 18
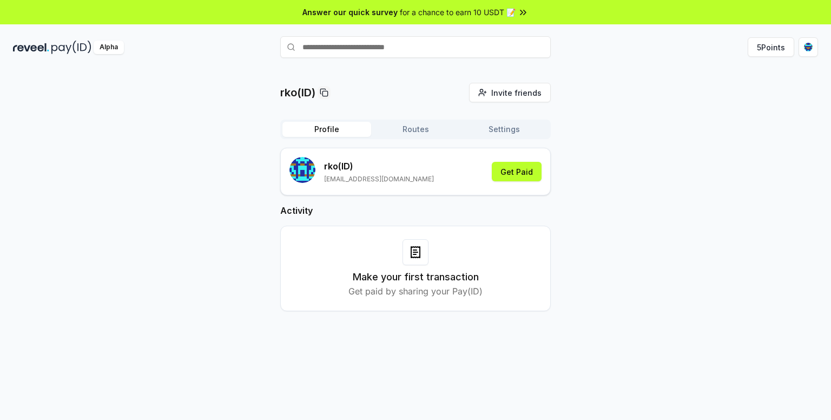
click at [500, 128] on button "Settings" at bounding box center [504, 129] width 89 height 15
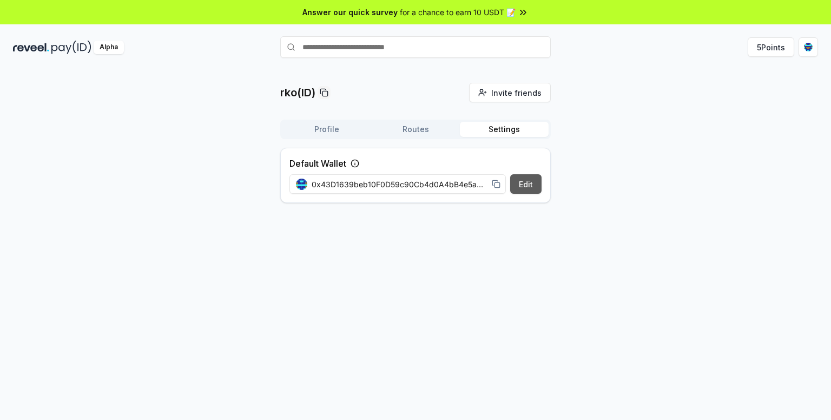
click at [526, 186] on button "Edit" at bounding box center [525, 183] width 31 height 19
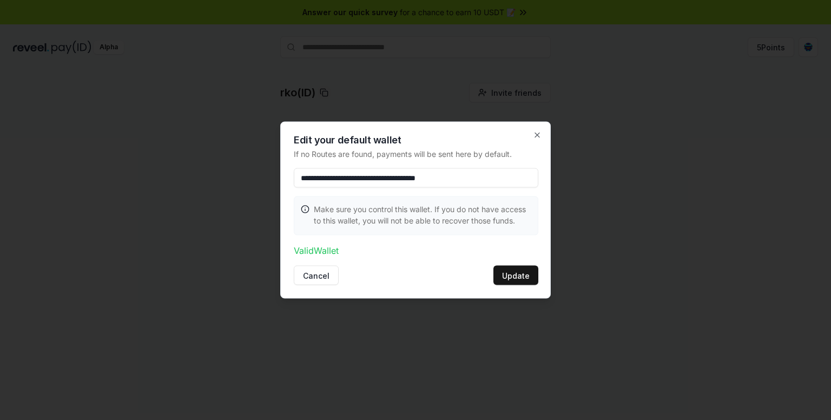
type input "**********"
click at [516, 275] on button "Update" at bounding box center [515, 274] width 45 height 19
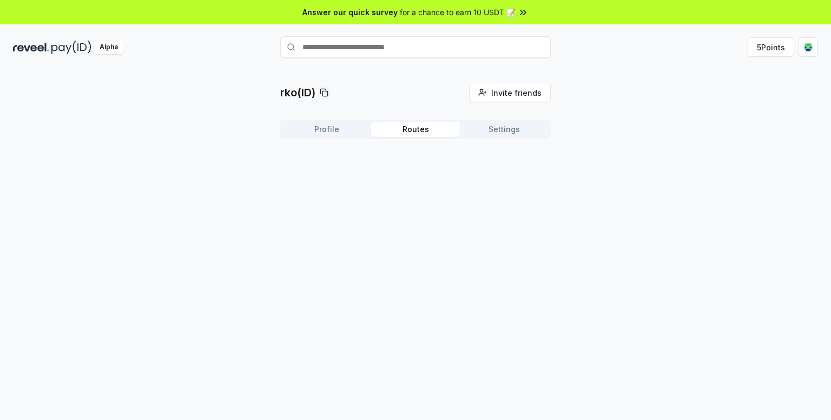
click at [410, 123] on button "Routes" at bounding box center [415, 129] width 89 height 15
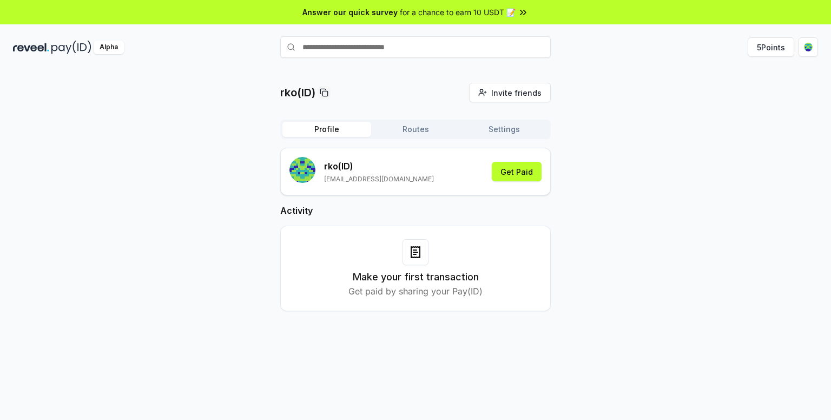
click at [329, 127] on button "Profile" at bounding box center [326, 129] width 89 height 15
click at [514, 172] on button "Get Paid" at bounding box center [517, 171] width 50 height 19
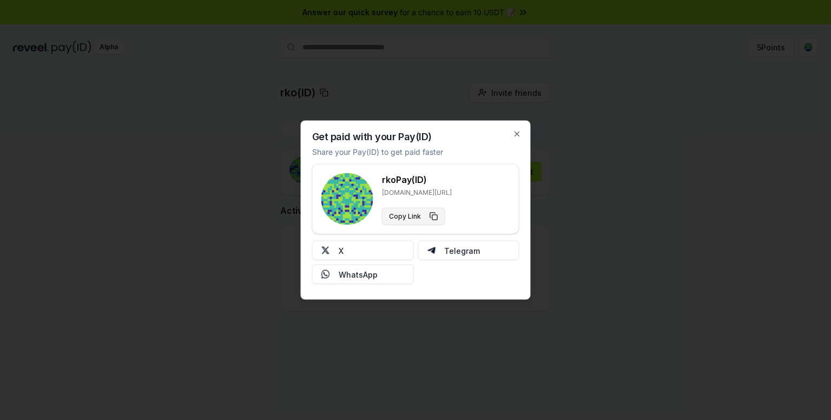
click at [432, 215] on button "Copy Link" at bounding box center [413, 216] width 63 height 17
click at [519, 134] on icon "button" at bounding box center [517, 134] width 9 height 9
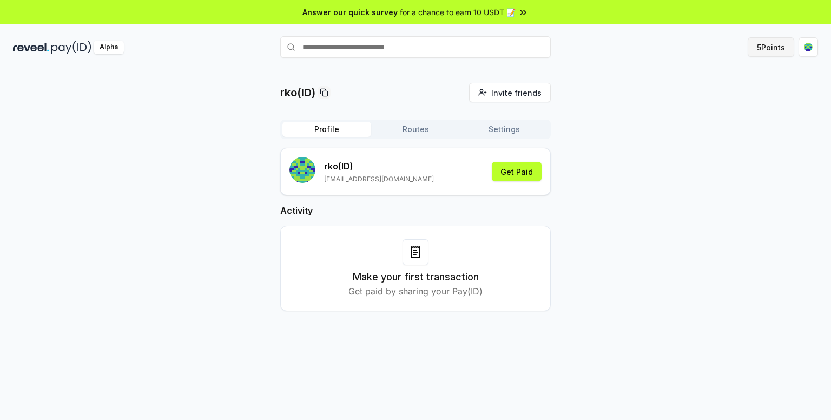
click at [762, 48] on button "5 Points" at bounding box center [770, 46] width 47 height 19
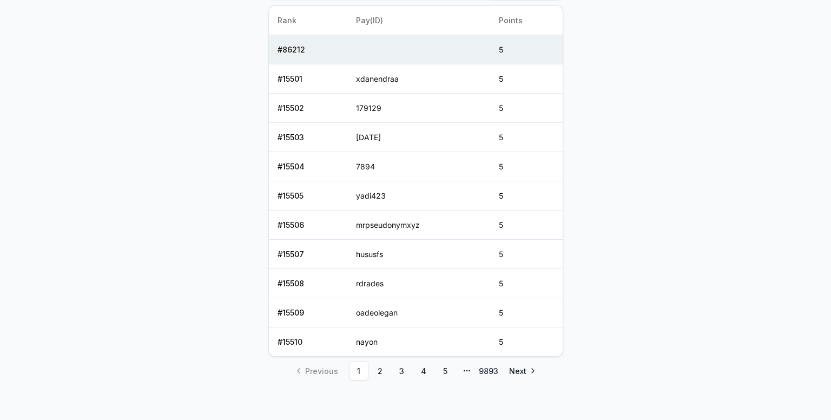
scroll to position [512, 0]
click at [378, 364] on link "2" at bounding box center [379, 369] width 19 height 19
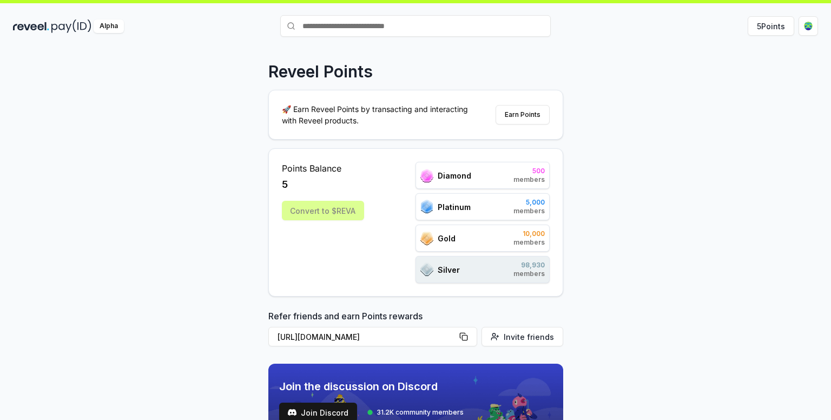
scroll to position [0, 0]
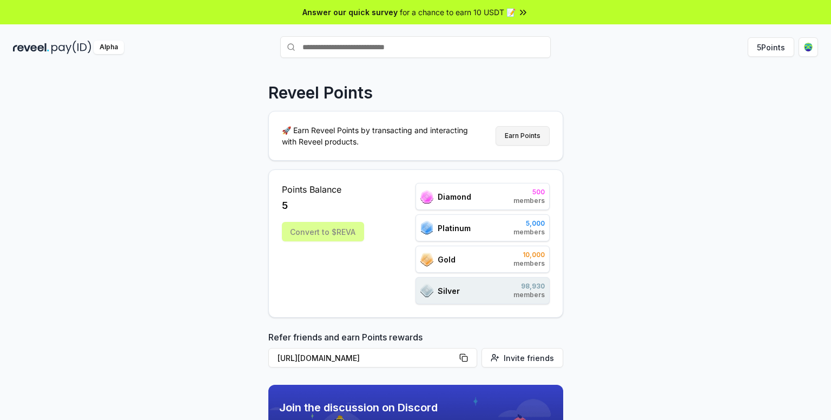
click at [526, 135] on button "Earn Points" at bounding box center [522, 135] width 54 height 19
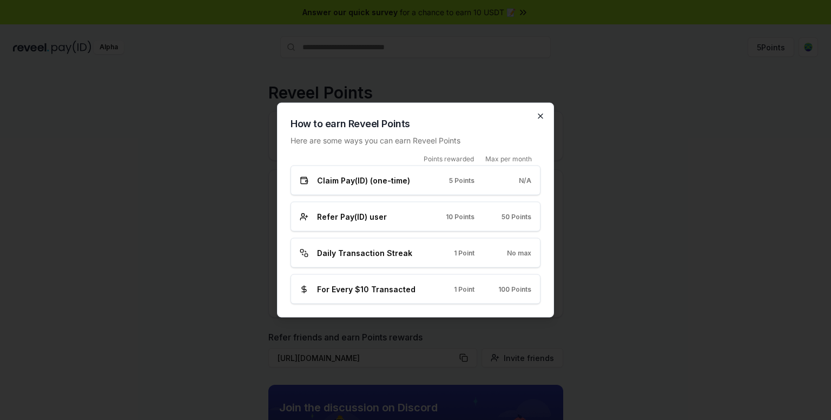
click at [539, 115] on icon "button" at bounding box center [540, 116] width 4 height 4
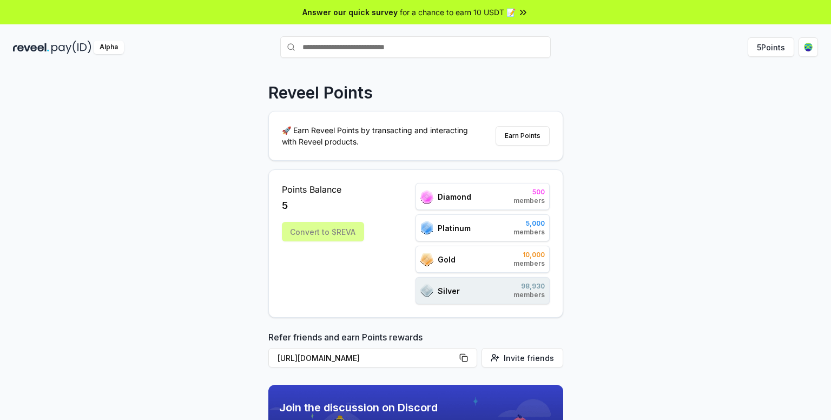
click at [52, 46] on img at bounding box center [71, 48] width 40 height 14
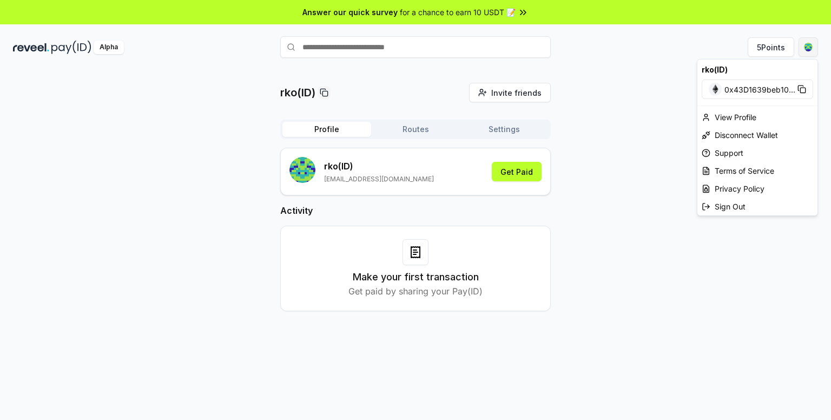
click at [808, 48] on html "Answer our quick survey for a chance to earn 10 USDT 📝 Alpha 5 Points rko(ID) I…" at bounding box center [415, 210] width 831 height 420
click at [725, 151] on div "Support" at bounding box center [757, 153] width 120 height 18
